Goal: Transaction & Acquisition: Obtain resource

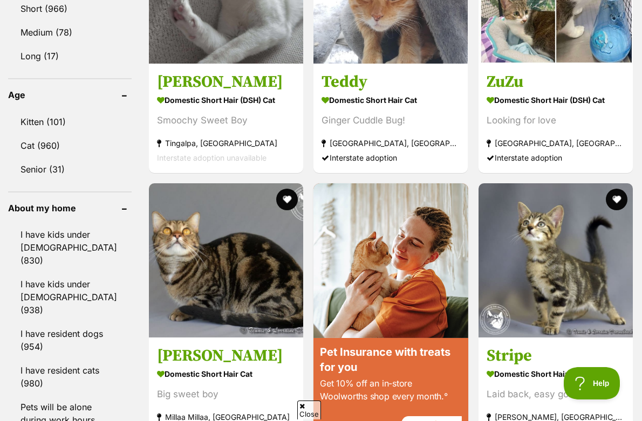
scroll to position [1119, 0]
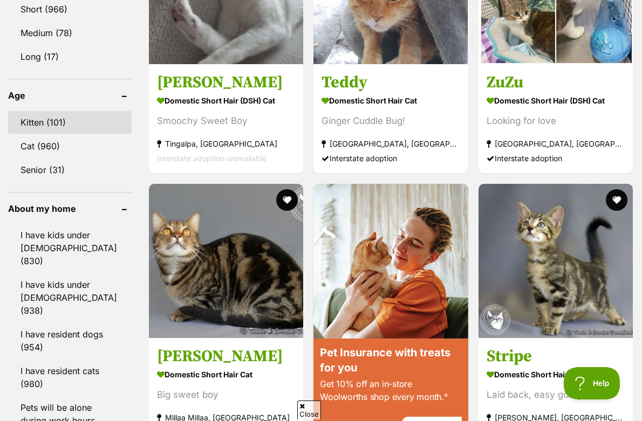
click at [67, 111] on link "Kitten (101)" at bounding box center [70, 122] width 124 height 23
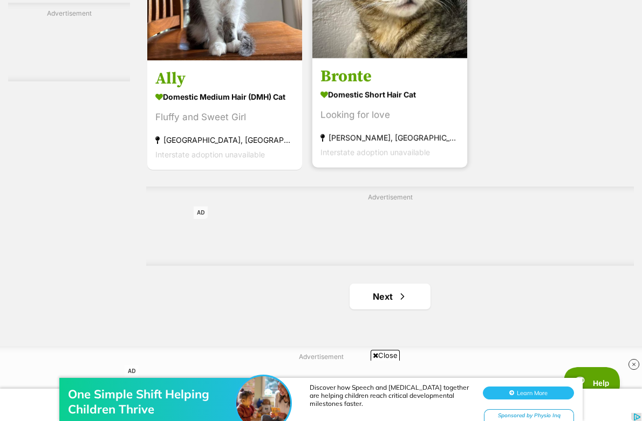
scroll to position [2324, 0]
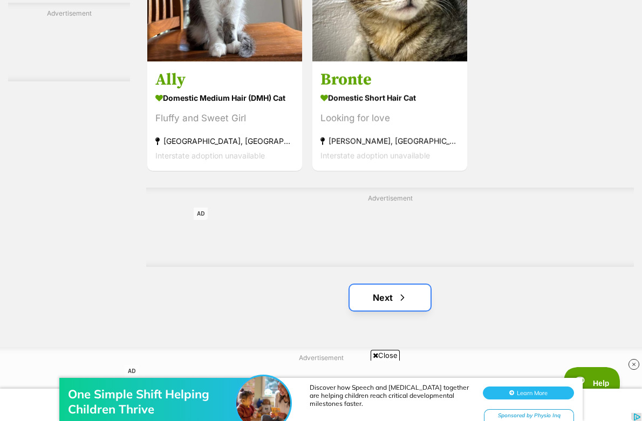
click at [390, 307] on link "Next" at bounding box center [389, 298] width 81 height 26
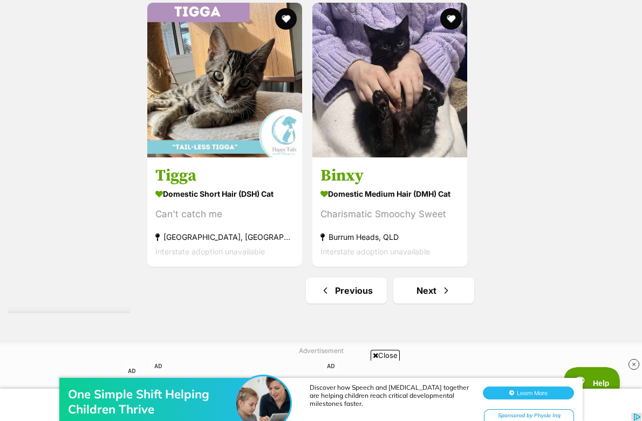
scroll to position [2356, 0]
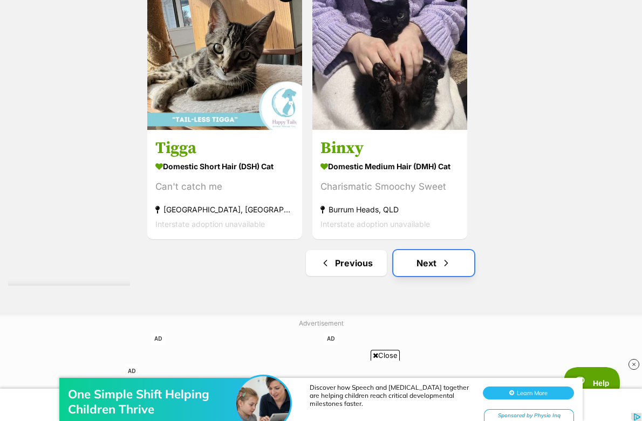
click at [416, 253] on link "Next" at bounding box center [433, 263] width 81 height 26
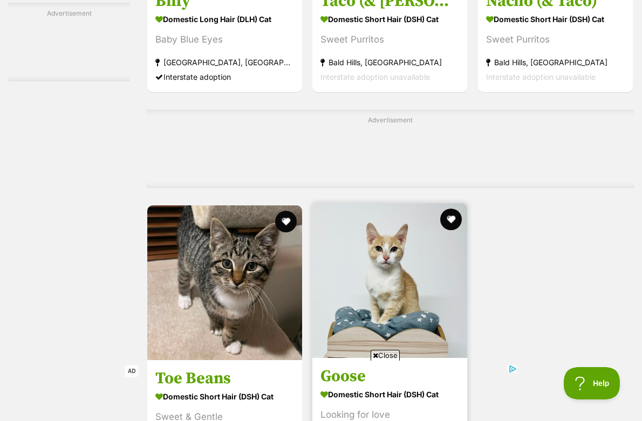
scroll to position [2364, 0]
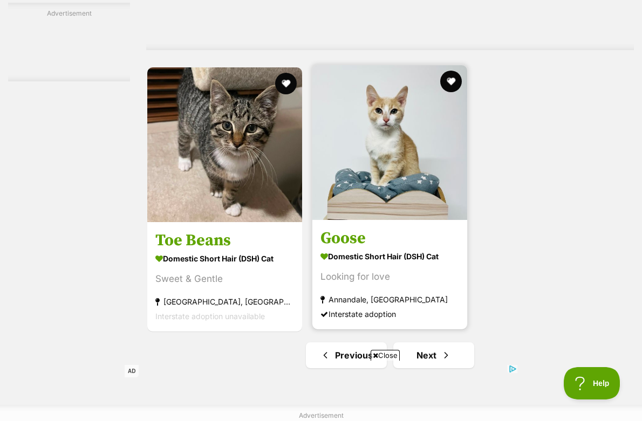
click at [417, 294] on strong "Annandale, QLD" at bounding box center [389, 299] width 139 height 15
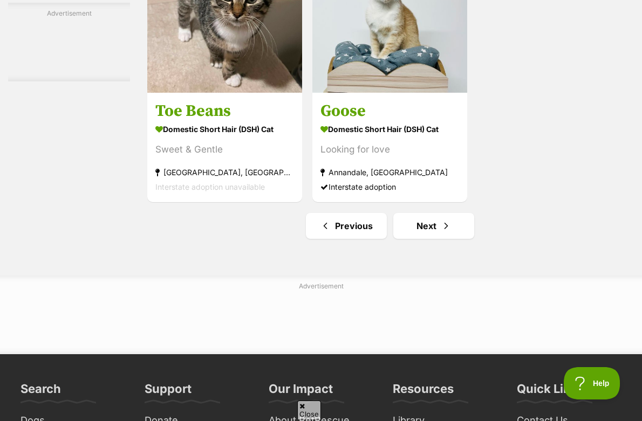
scroll to position [2479, 0]
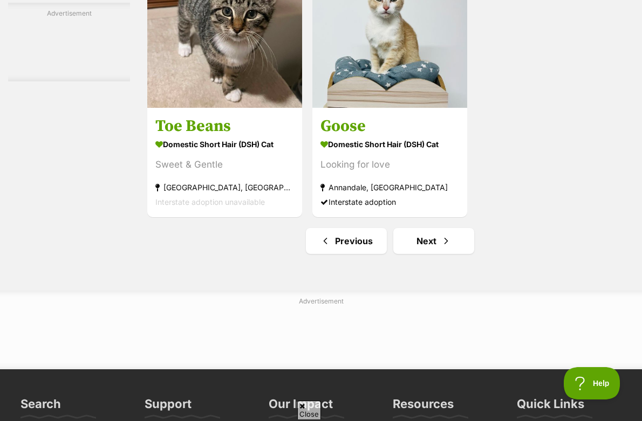
click at [430, 233] on link "Next" at bounding box center [433, 241] width 81 height 26
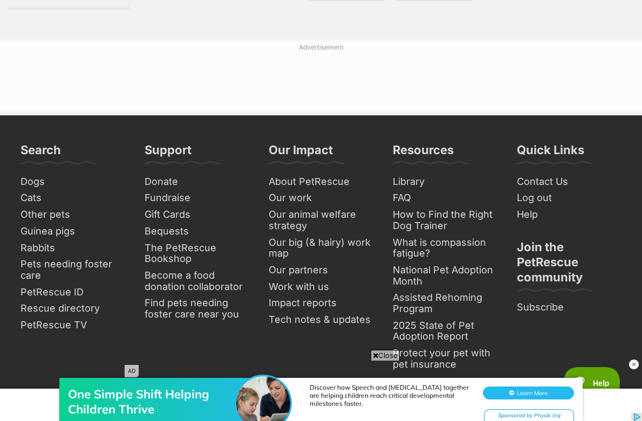
scroll to position [2475, 0]
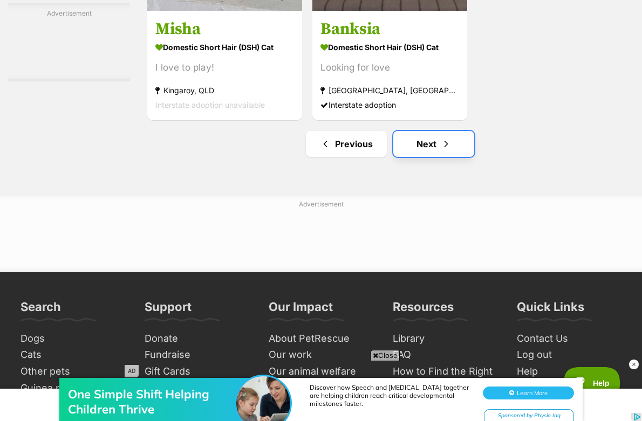
click at [424, 138] on link "Next" at bounding box center [433, 144] width 81 height 26
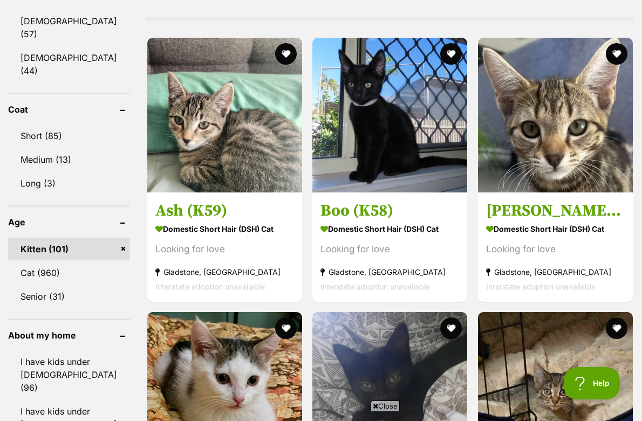
scroll to position [1315, 0]
